Goal: Transaction & Acquisition: Purchase product/service

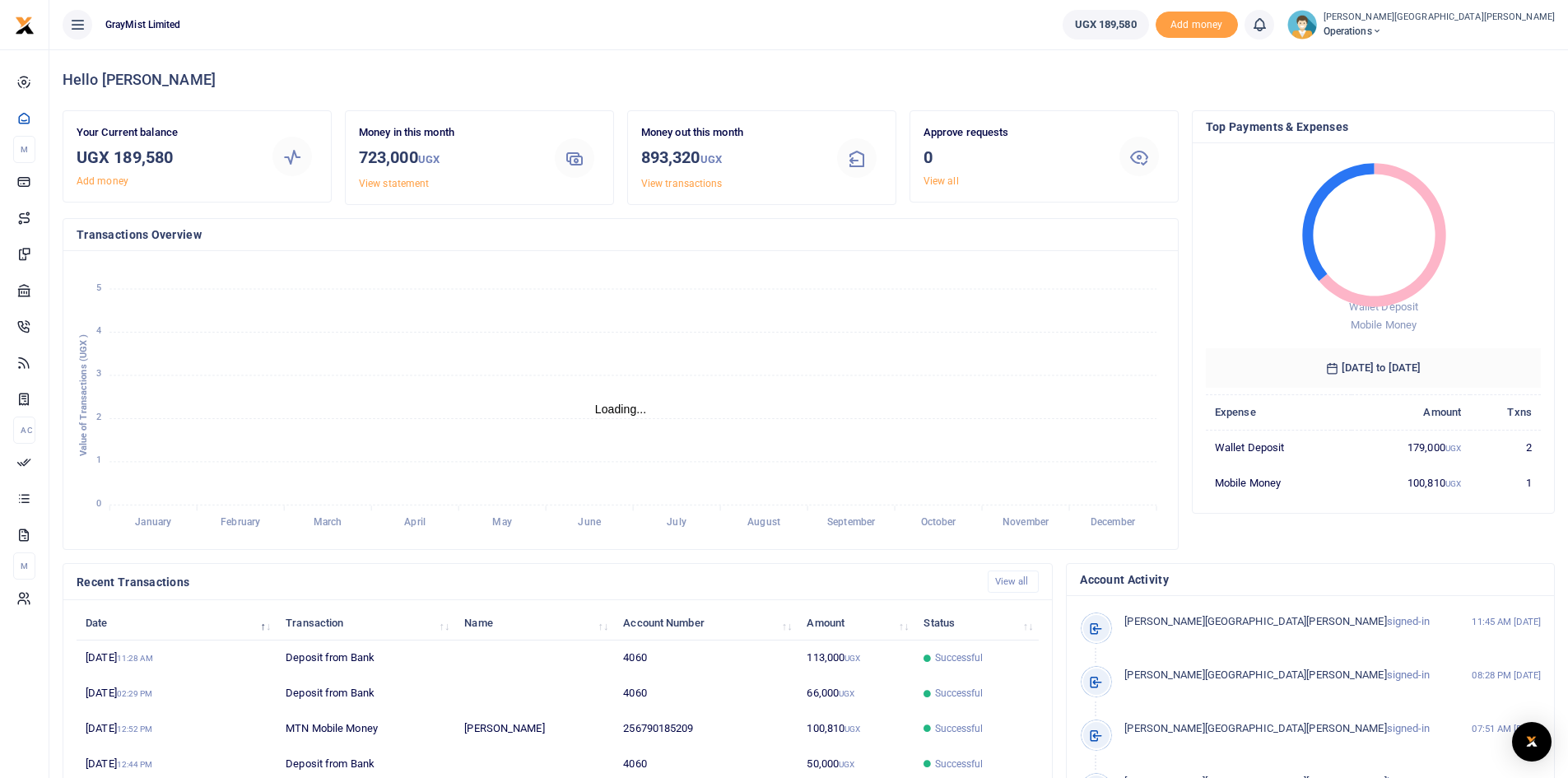
scroll to position [13, 13]
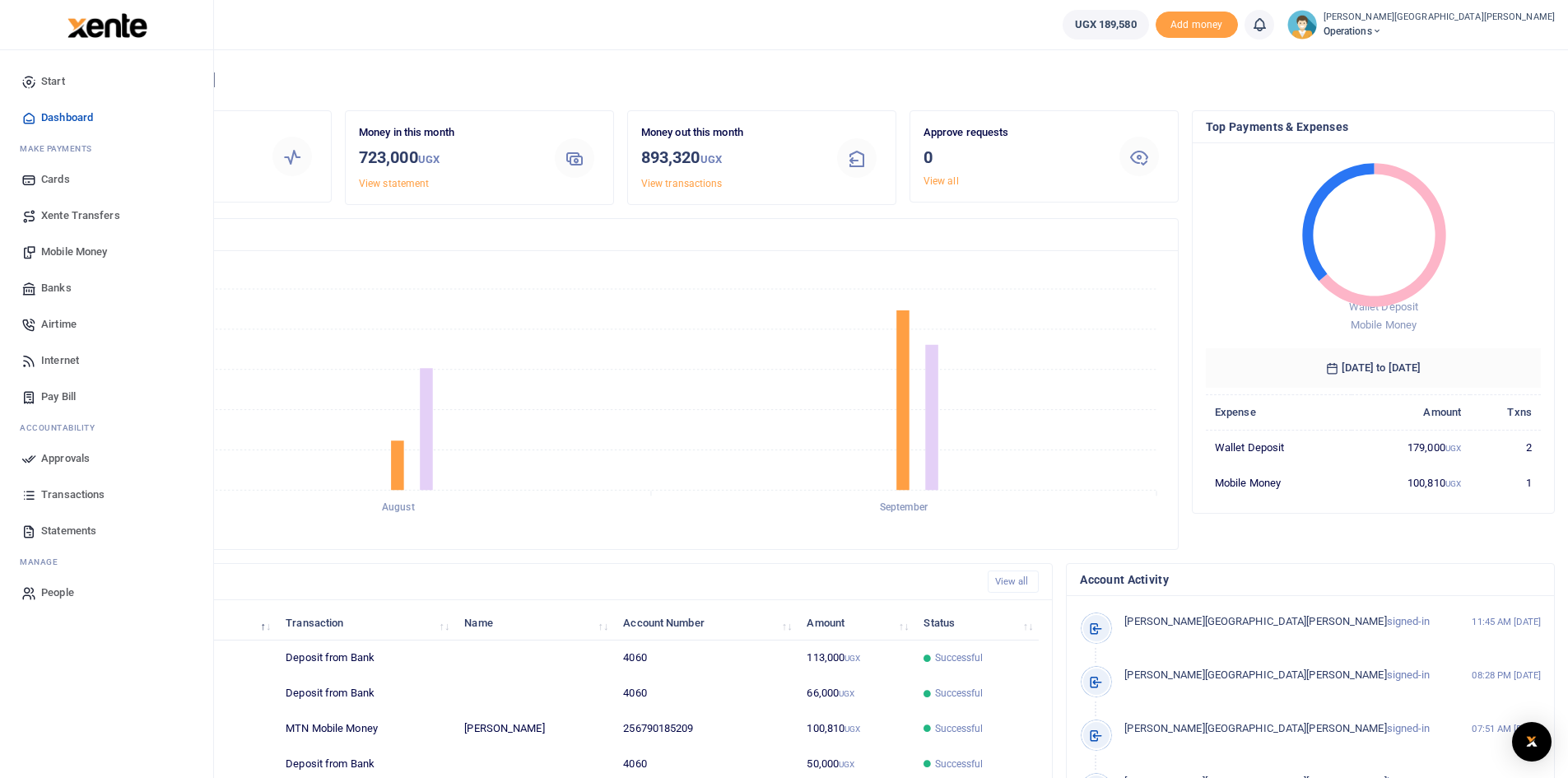
click at [88, 251] on span "Mobile Money" at bounding box center [74, 252] width 66 height 17
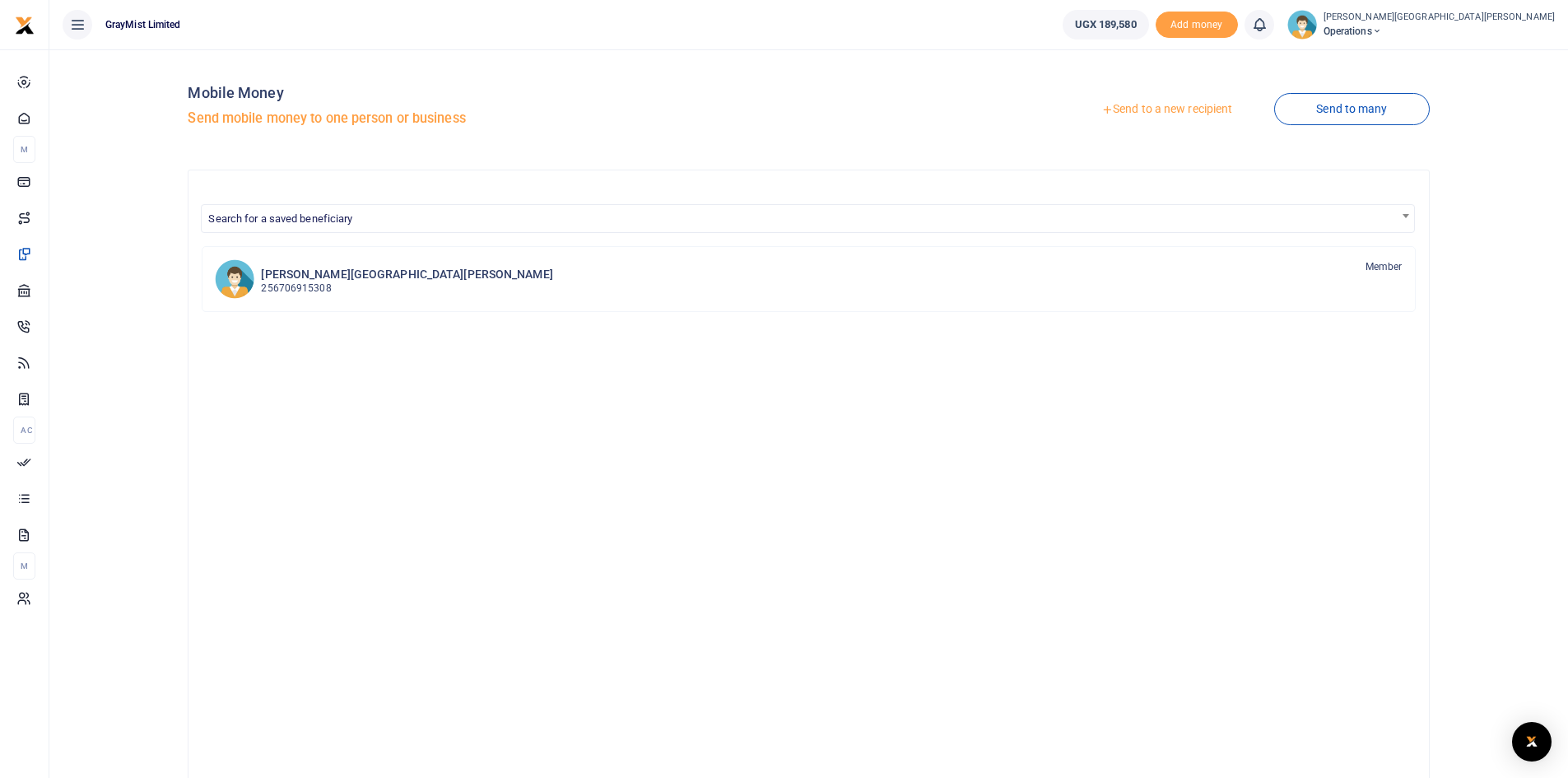
click at [1208, 109] on link "Send to a new recipient" at bounding box center [1167, 109] width 215 height 29
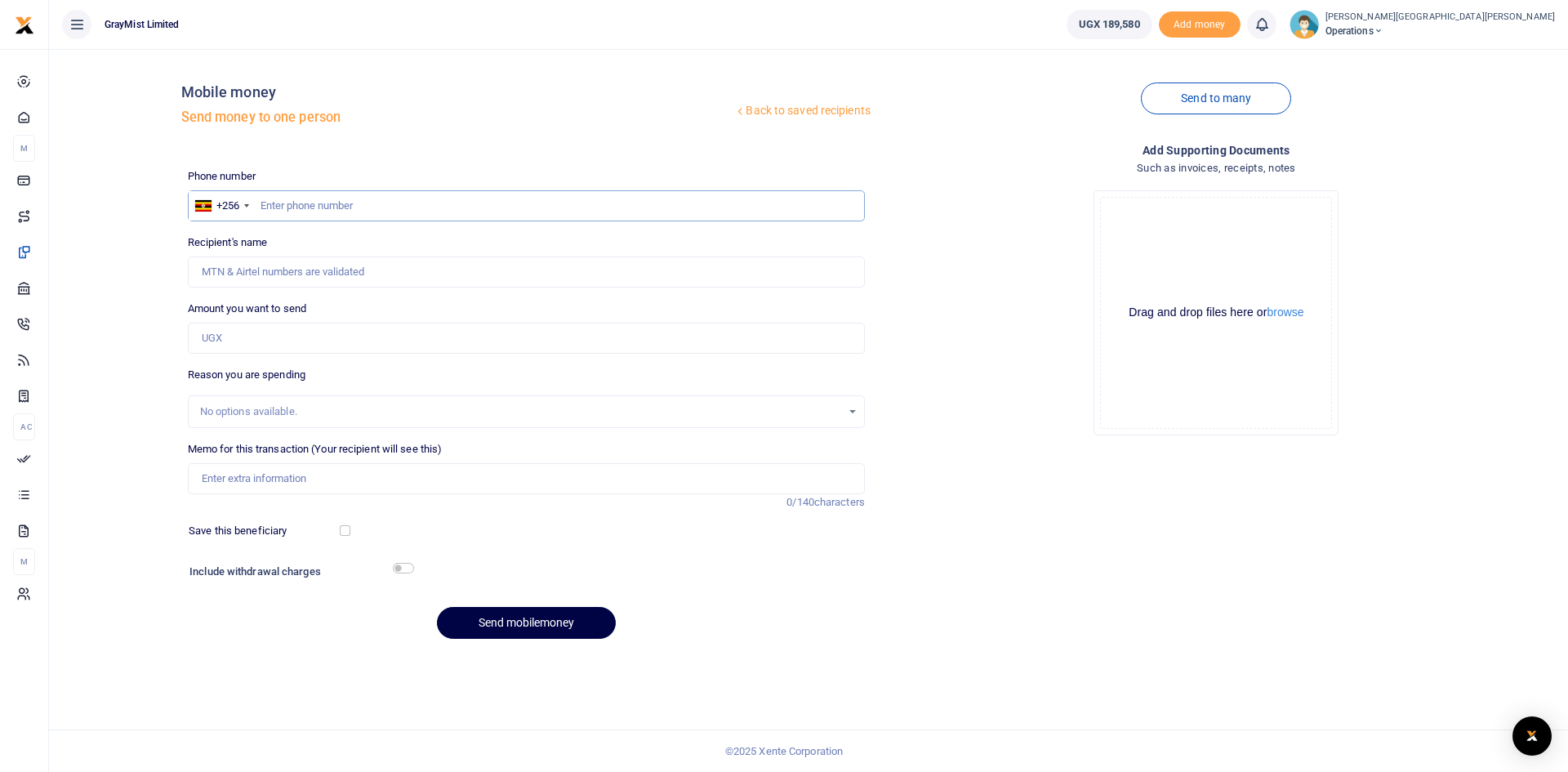
click at [430, 210] on input "text" at bounding box center [527, 205] width 677 height 31
type input "0790185209"
type input "[PERSON_NAME]"
type input "0790185209"
click at [415, 250] on div "Recipient's name Found Name is required." at bounding box center [527, 261] width 677 height 53
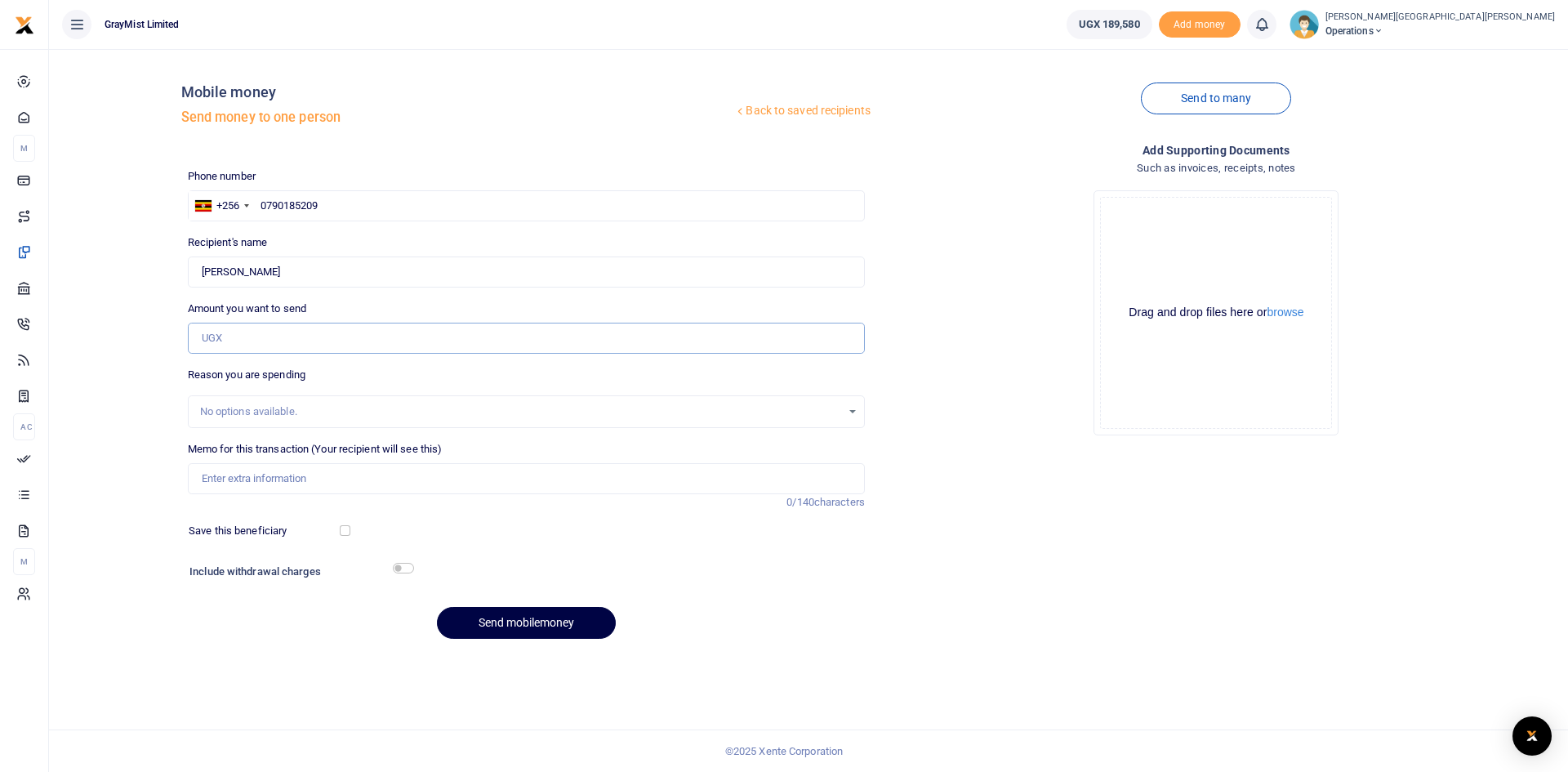
click at [389, 339] on input "Amount you want to send" at bounding box center [527, 338] width 677 height 31
type input "63,000"
click at [324, 476] on input "Memo for this transaction (Your recipient will see this)" at bounding box center [527, 478] width 677 height 31
drag, startPoint x: 341, startPoint y: 475, endPoint x: 321, endPoint y: 478, distance: 20.2
click at [321, 478] on input "WokShopping20thAug25" at bounding box center [527, 478] width 677 height 31
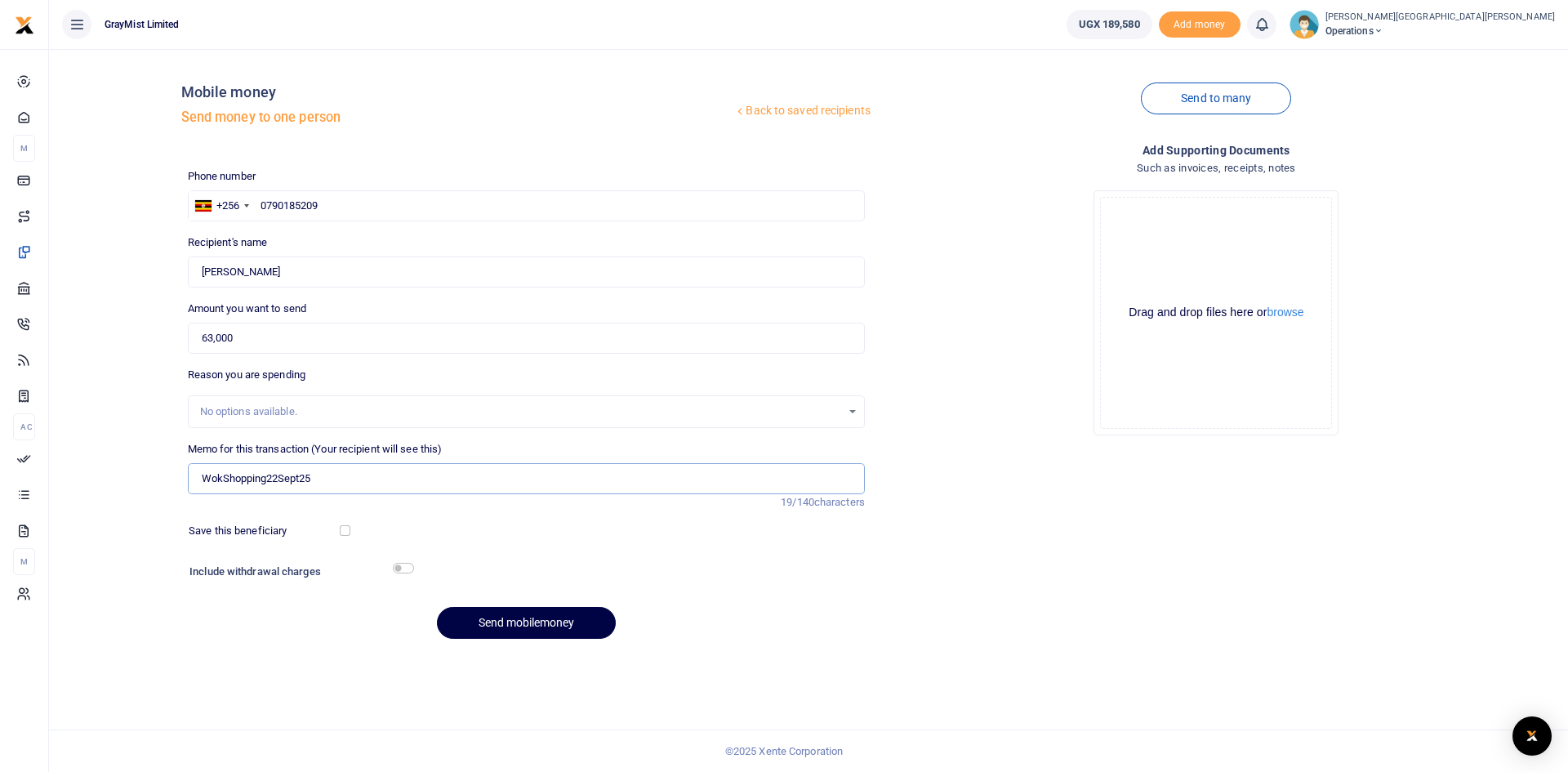
type input "WokShopping22Sept25"
click at [404, 565] on input "checkbox" at bounding box center [403, 568] width 22 height 11
checkbox input "true"
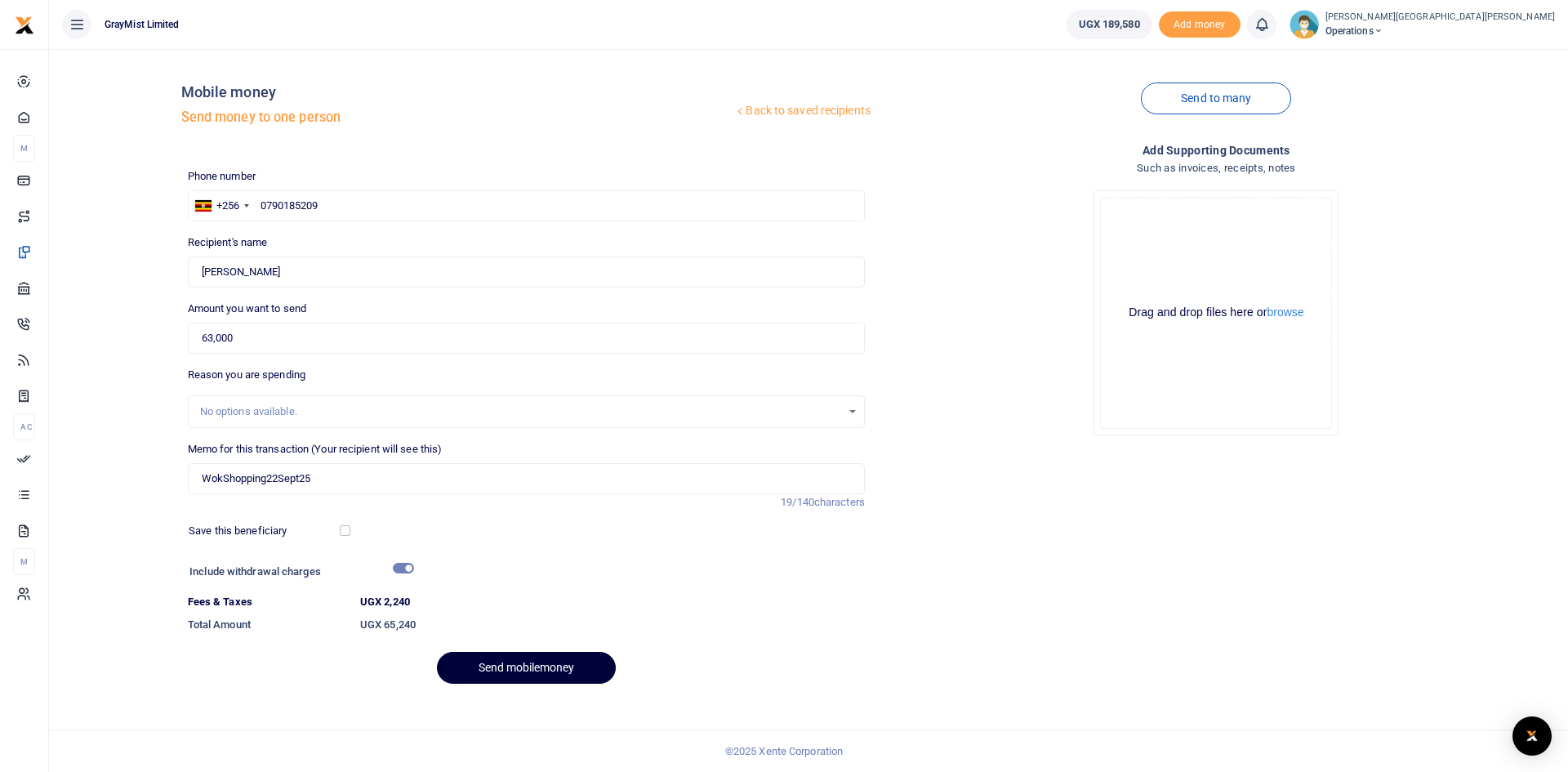
click at [534, 670] on button "Send mobilemoney" at bounding box center [526, 668] width 179 height 32
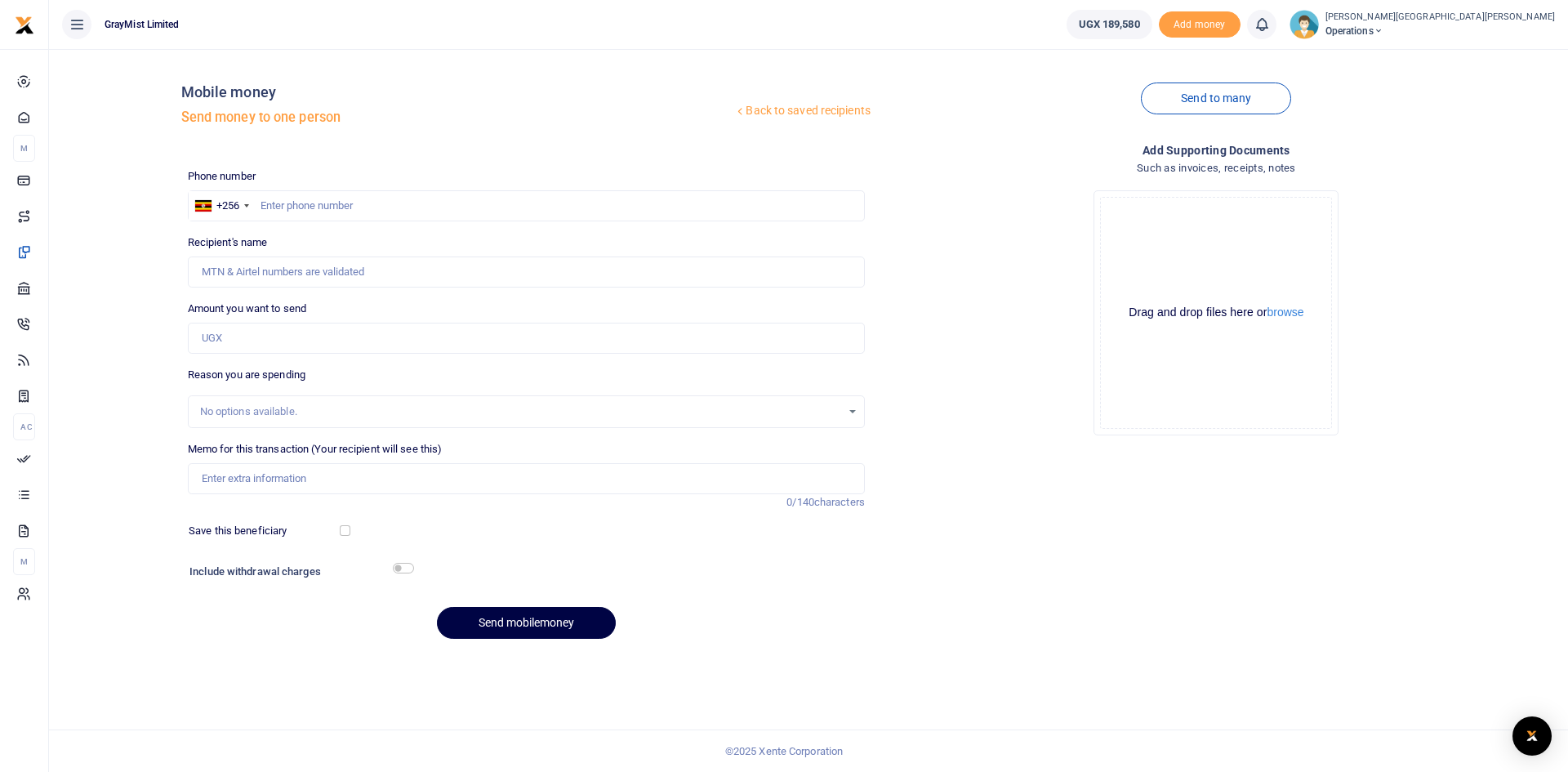
click at [1254, 24] on icon at bounding box center [1262, 25] width 17 height 18
click at [1081, 119] on small "You have no new notification" at bounding box center [1141, 116] width 121 height 12
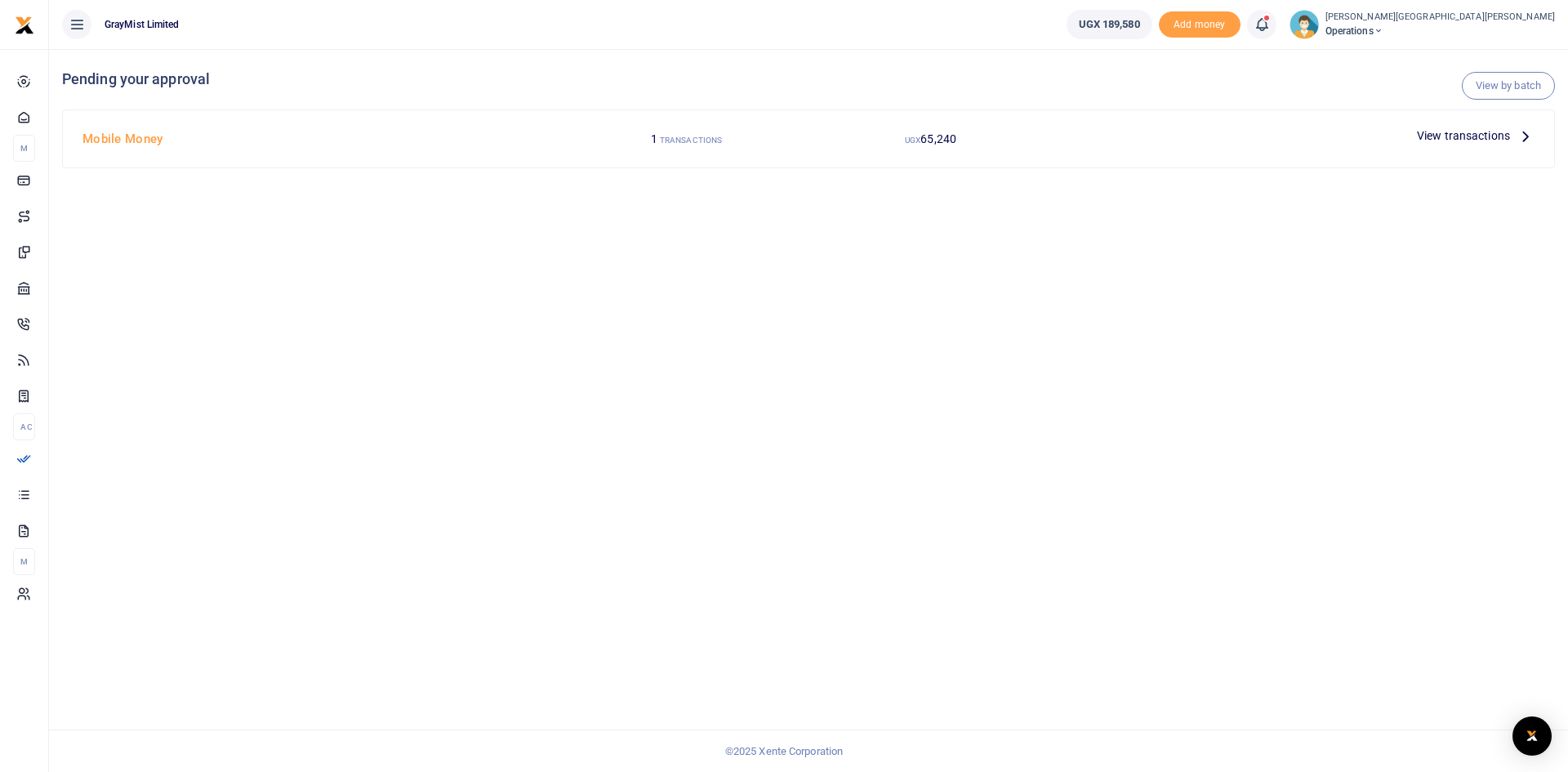
click at [1465, 131] on span "View transactions" at bounding box center [1464, 136] width 93 height 18
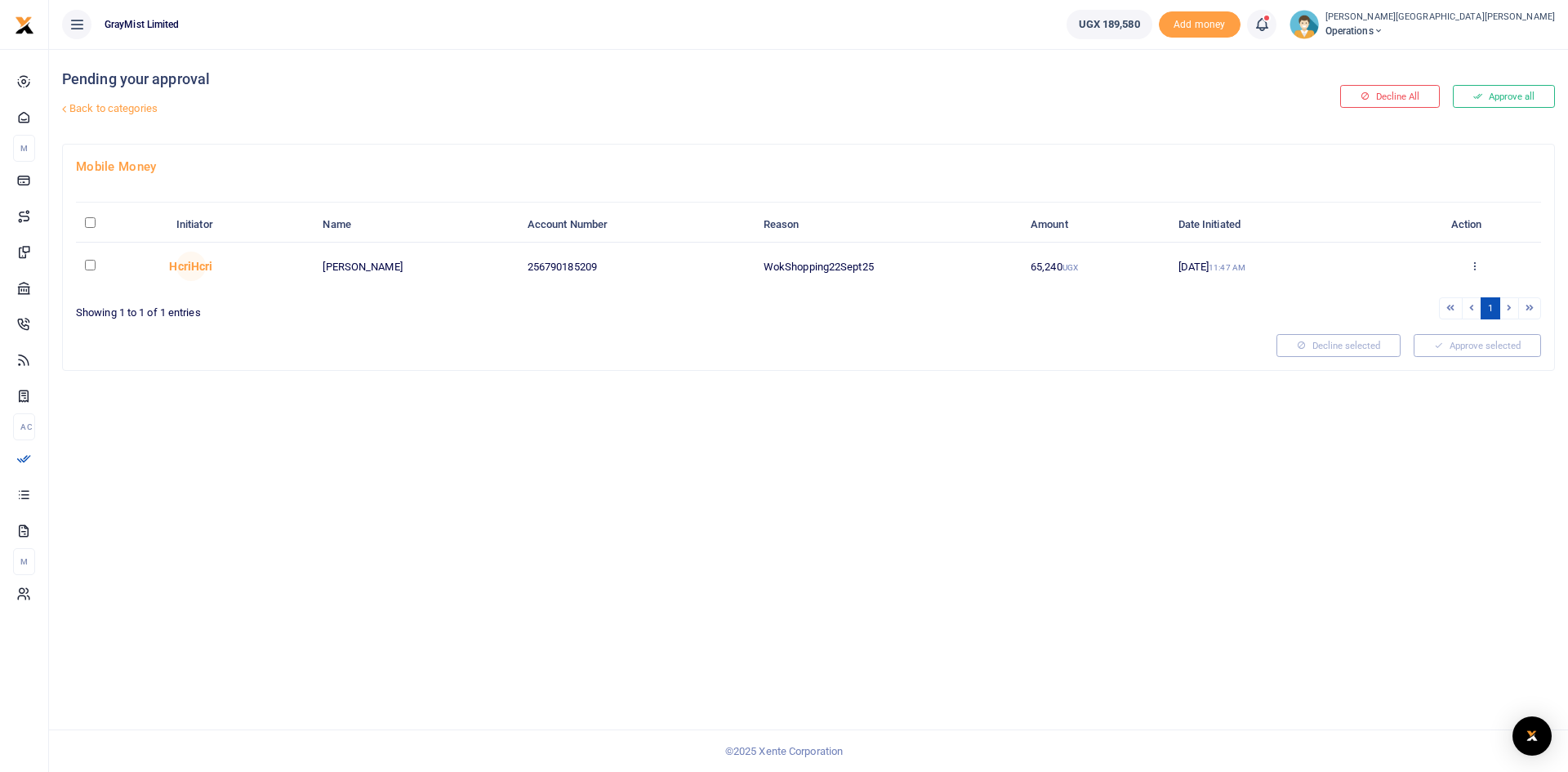
click at [91, 265] on input "checkbox" at bounding box center [90, 265] width 11 height 11
checkbox input "true"
click at [1485, 348] on button "Approve selected (1)" at bounding box center [1472, 345] width 139 height 22
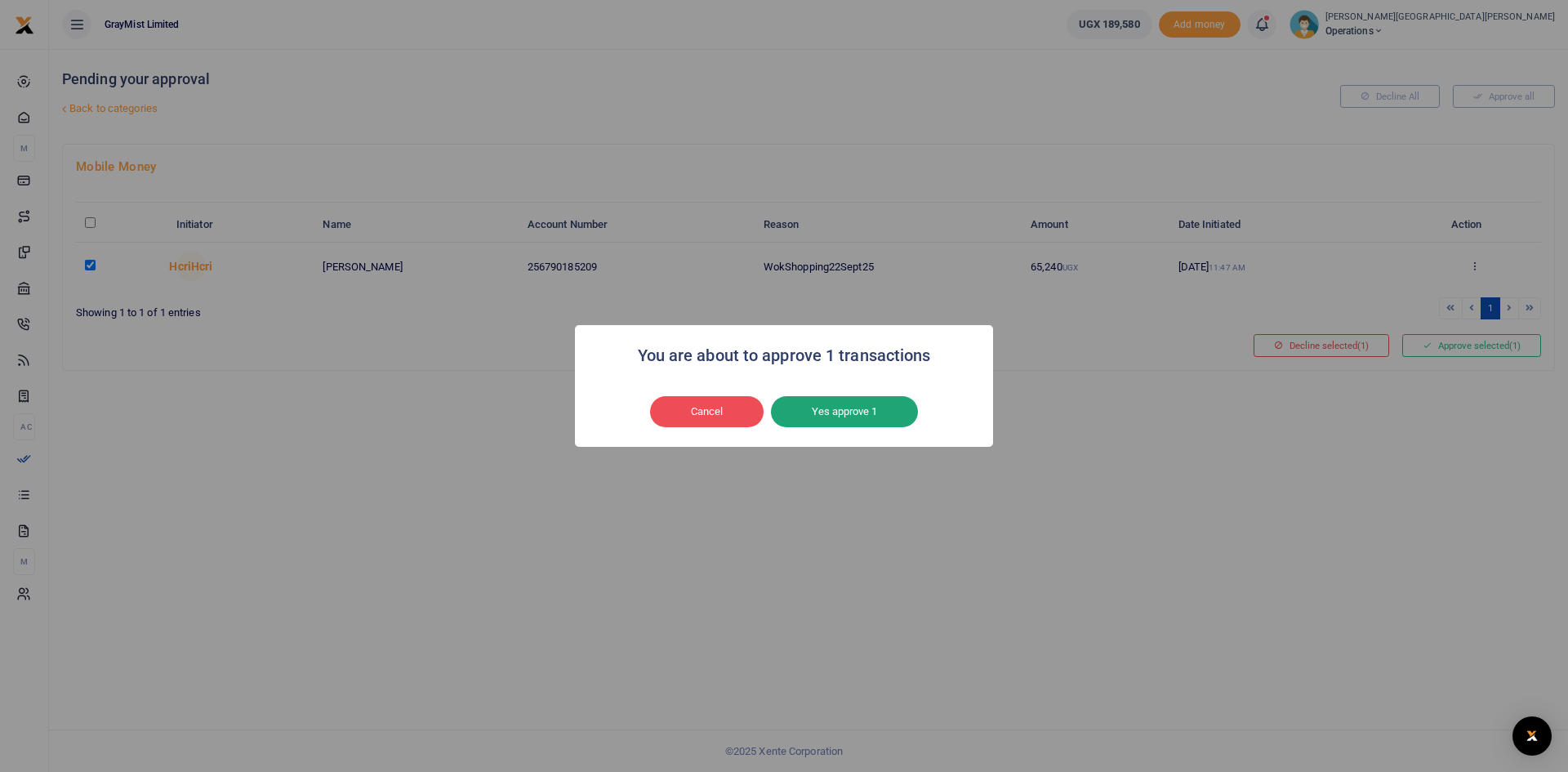
click at [892, 413] on button "Yes approve 1" at bounding box center [844, 411] width 147 height 31
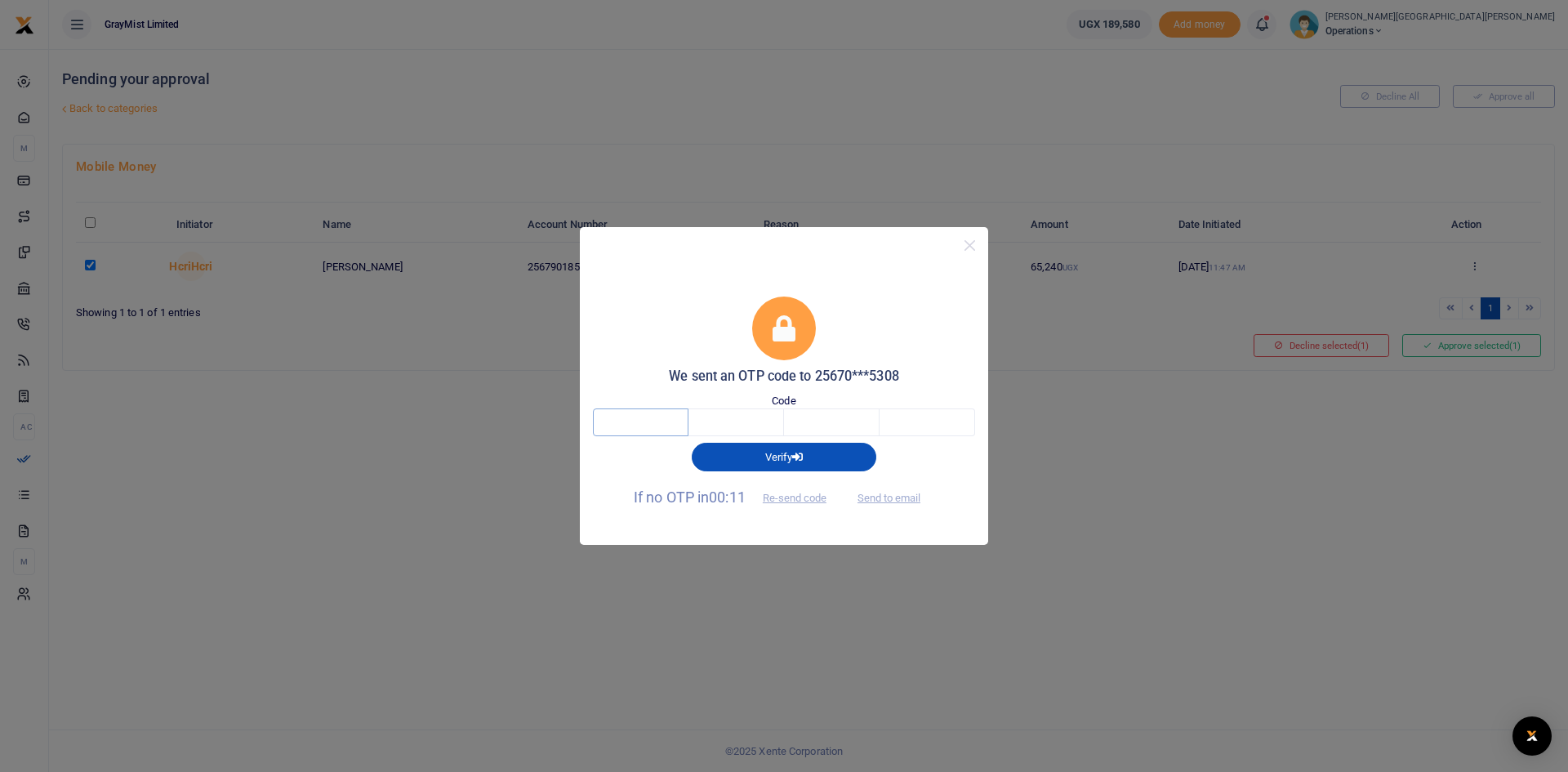
click at [686, 420] on input "text" at bounding box center [641, 422] width 96 height 27
type input "7"
type input "4"
type input "9"
type input "3"
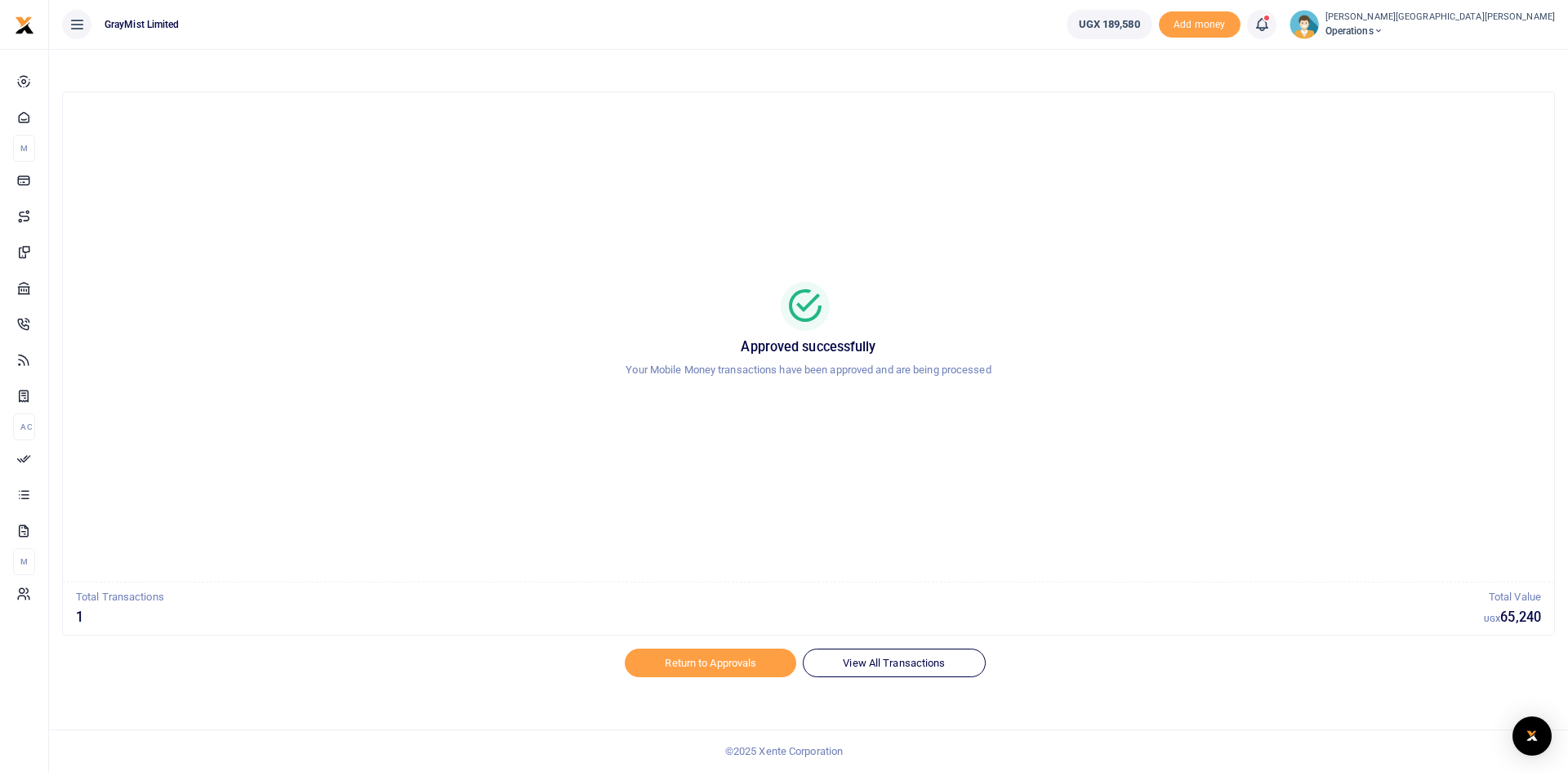
click at [1254, 22] on icon at bounding box center [1262, 25] width 17 height 18
click at [491, 158] on div "Approved successfully Your Mobile Money transactions have been approved and are…" at bounding box center [809, 337] width 1452 height 463
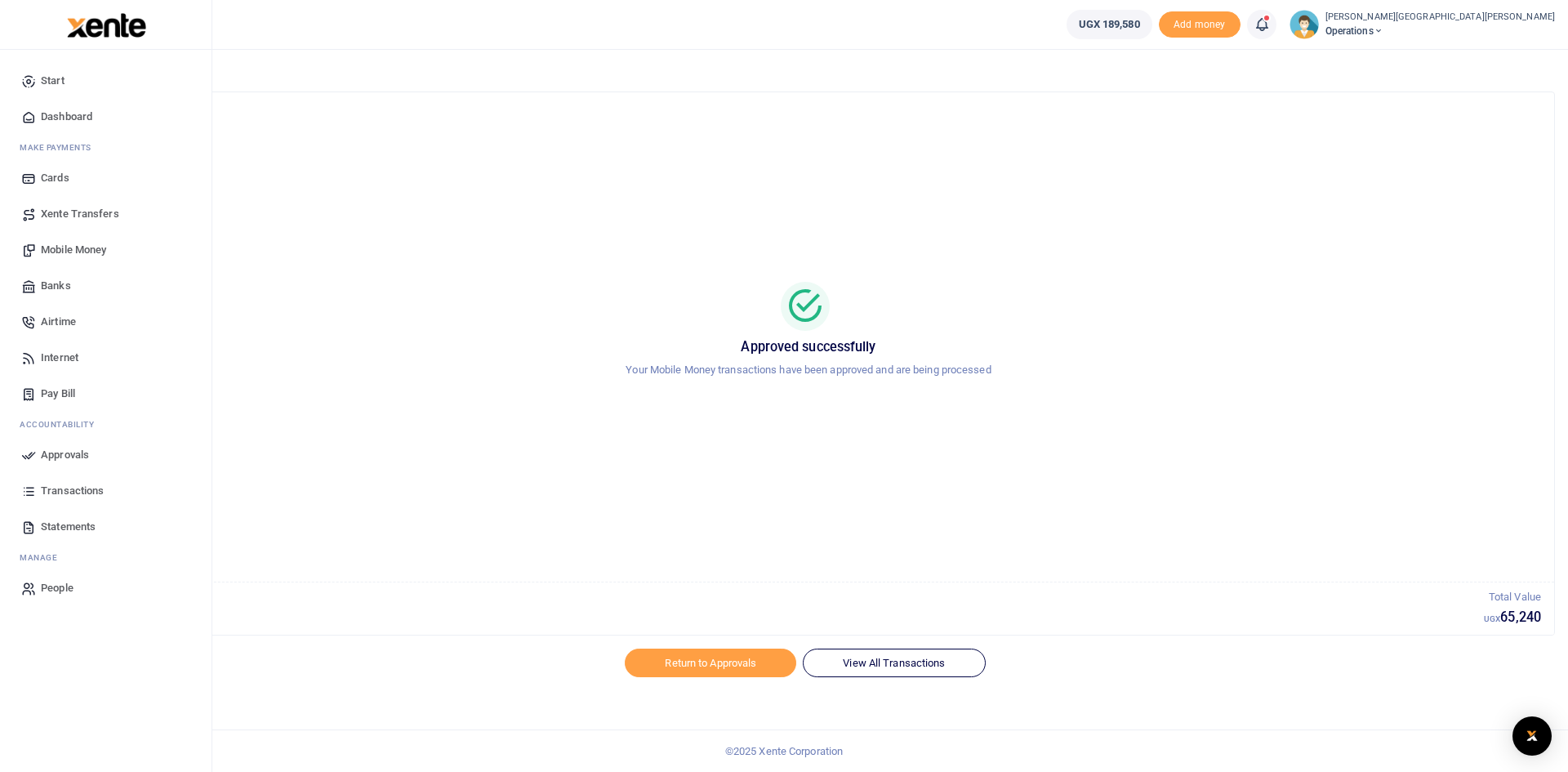
click at [26, 116] on icon at bounding box center [29, 117] width 15 height 15
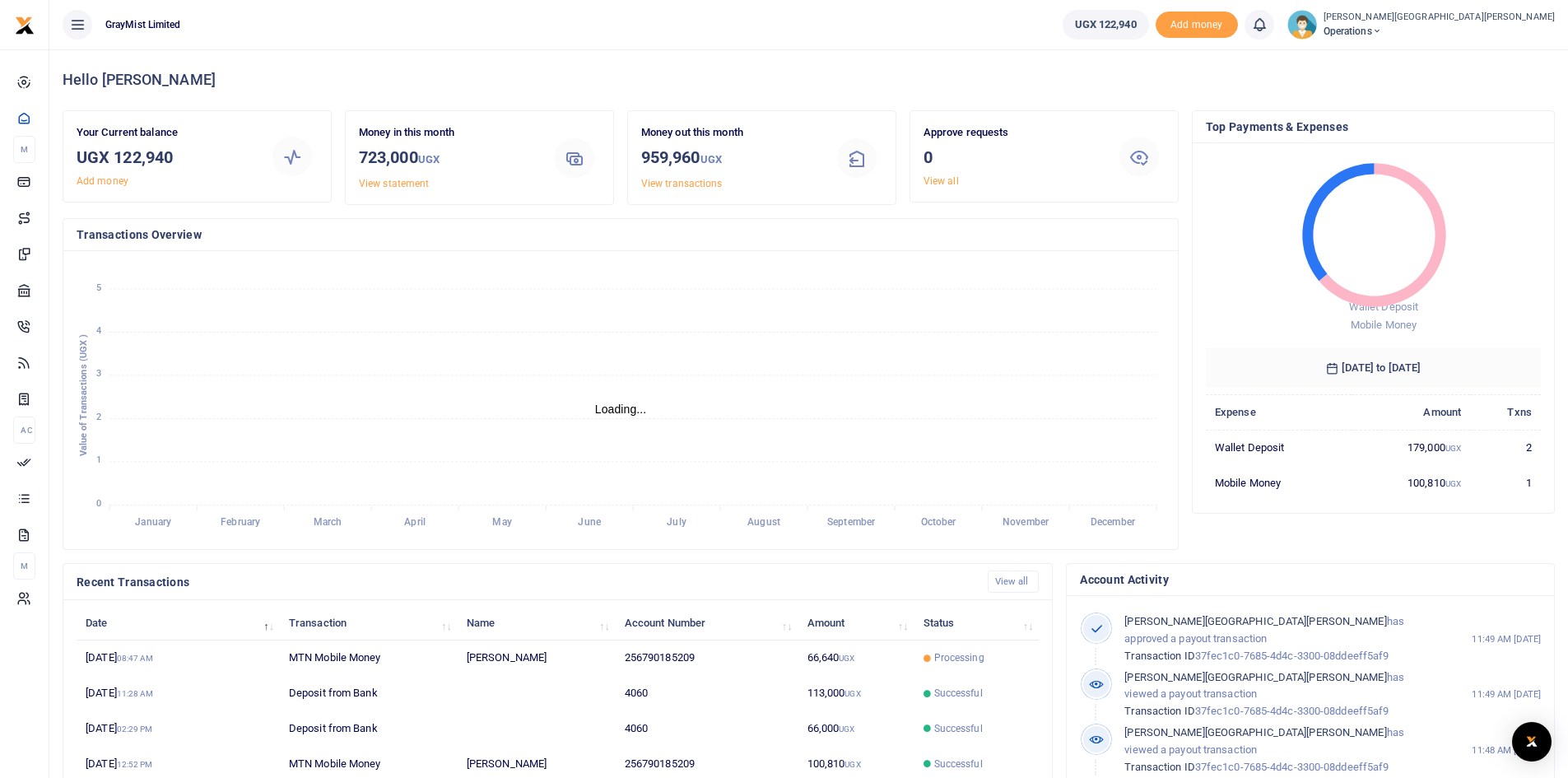
scroll to position [13, 13]
